Goal: Task Accomplishment & Management: Manage account settings

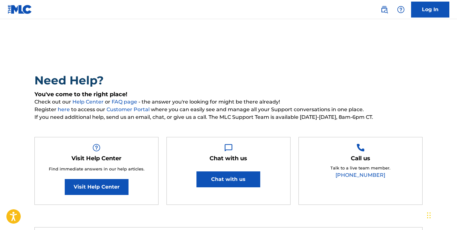
click at [429, 5] on link "Log In" at bounding box center [430, 10] width 38 height 16
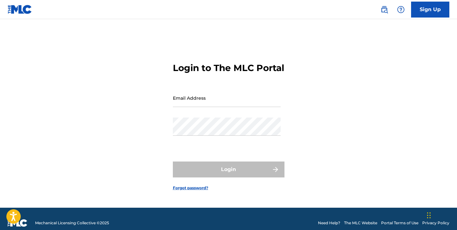
click at [241, 104] on input "Email Address" at bounding box center [227, 98] width 108 height 18
type input "[DOMAIN_NAME][EMAIL_ADDRESS][DOMAIN_NAME]"
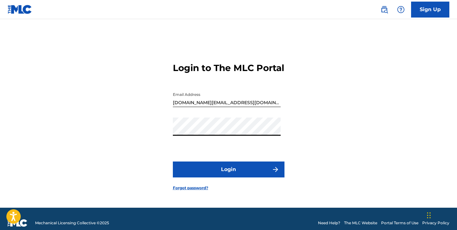
click at [173, 162] on button "Login" at bounding box center [229, 170] width 112 height 16
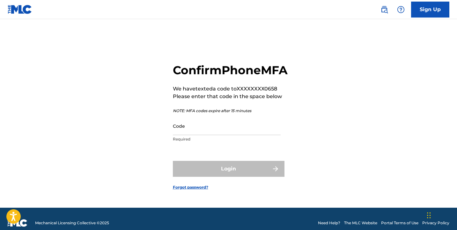
click at [211, 133] on input "Code" at bounding box center [227, 126] width 108 height 18
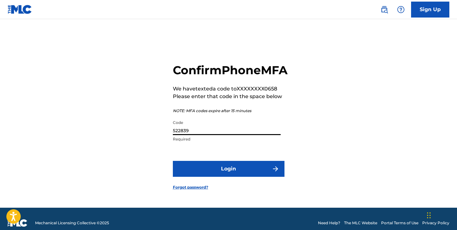
type input "522839"
click at [173, 161] on button "Login" at bounding box center [229, 169] width 112 height 16
